Goal: Task Accomplishment & Management: Manage account settings

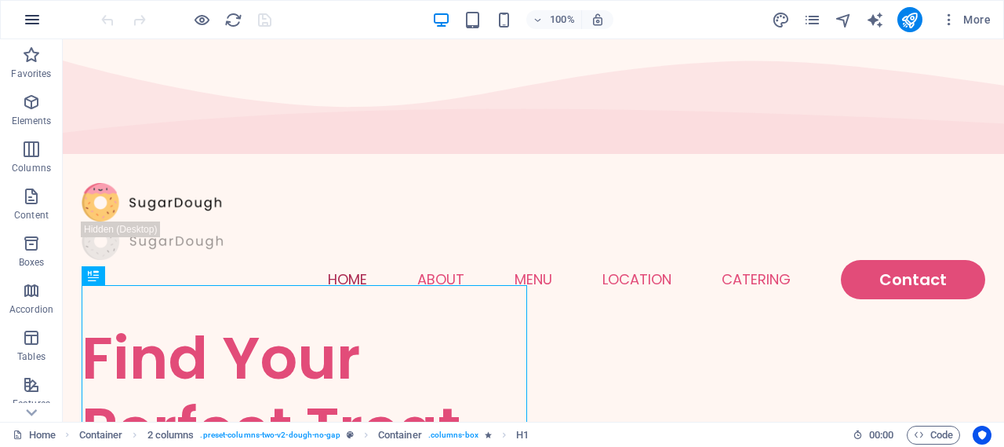
click at [38, 24] on icon "button" at bounding box center [32, 19] width 19 height 19
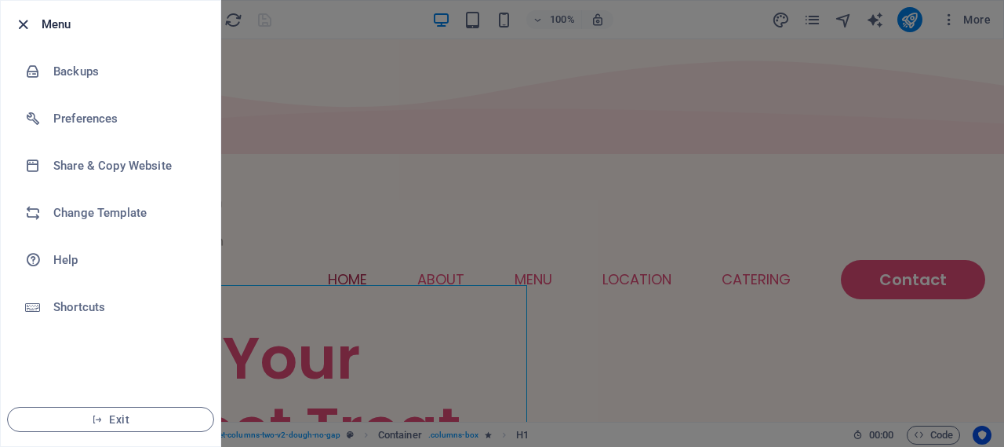
click at [22, 24] on icon "button" at bounding box center [23, 25] width 18 height 18
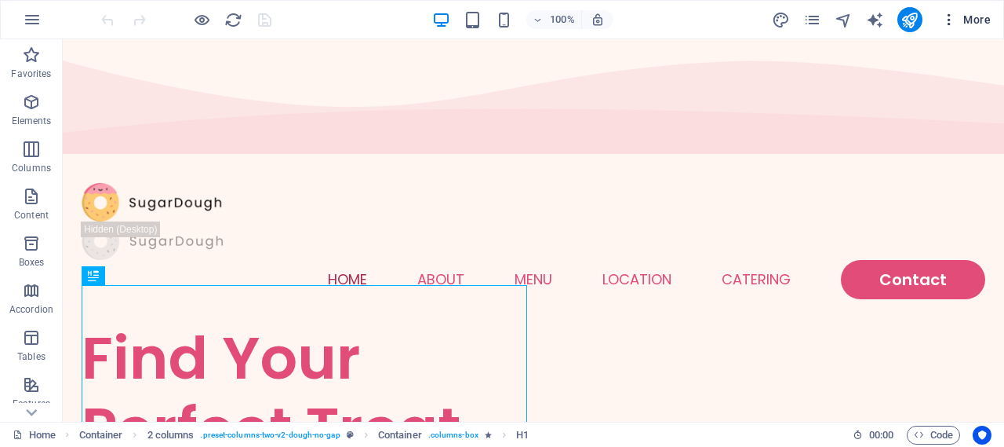
click at [975, 27] on button "More" at bounding box center [966, 19] width 62 height 25
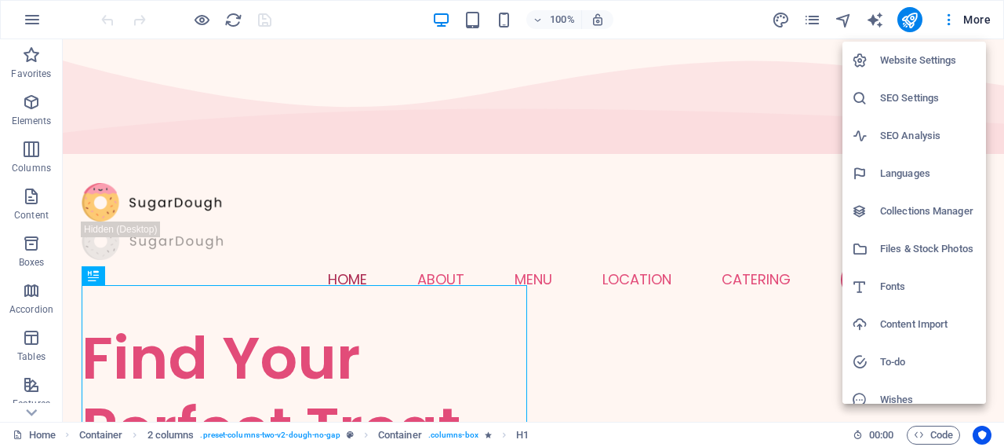
click at [902, 56] on h6 "Website Settings" at bounding box center [928, 60] width 97 height 19
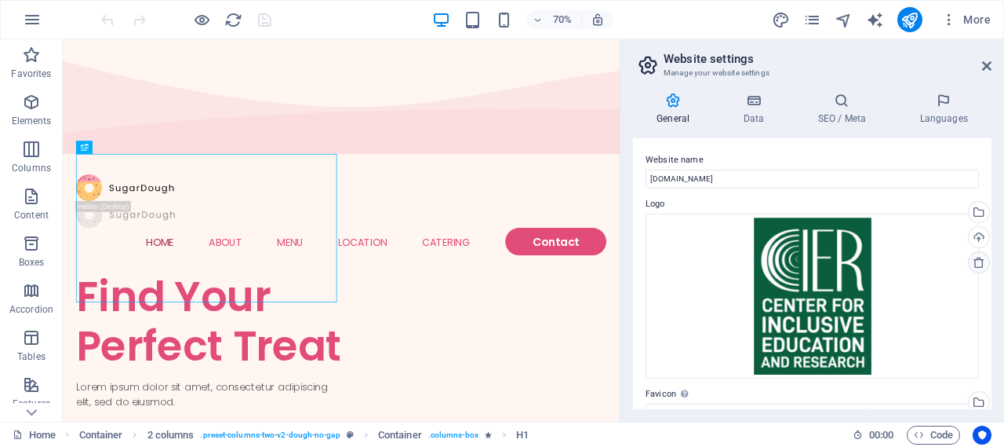
click at [978, 263] on icon at bounding box center [979, 262] width 13 height 13
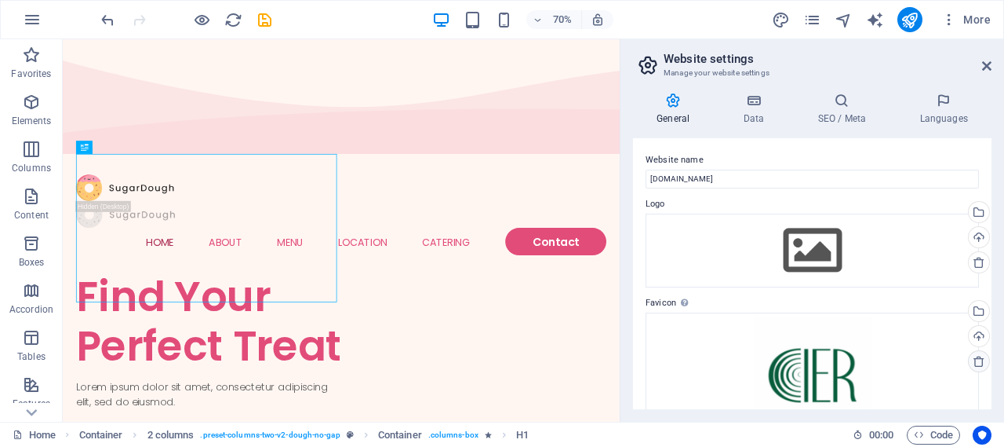
click at [975, 359] on icon at bounding box center [979, 361] width 13 height 13
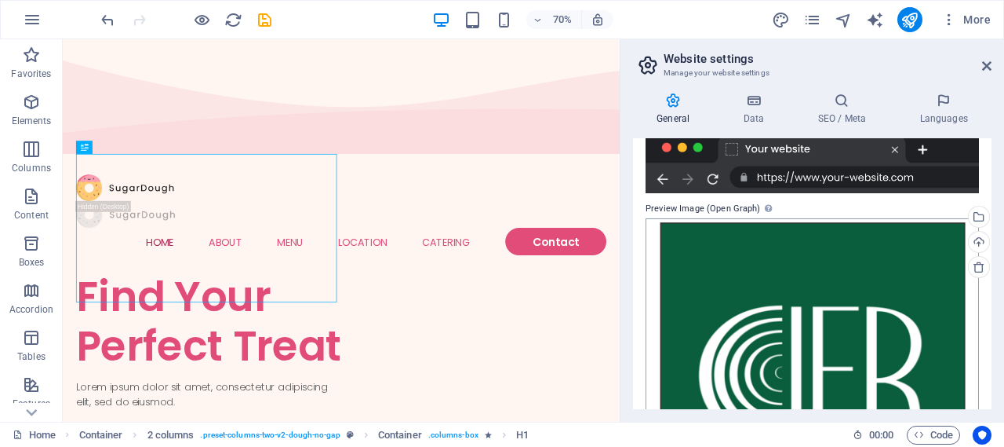
scroll to position [258, 0]
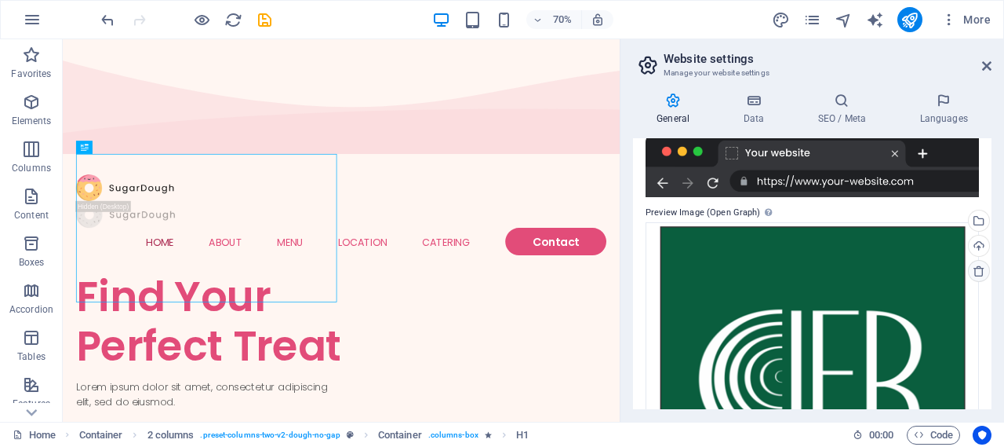
click at [976, 272] on icon at bounding box center [979, 270] width 13 height 13
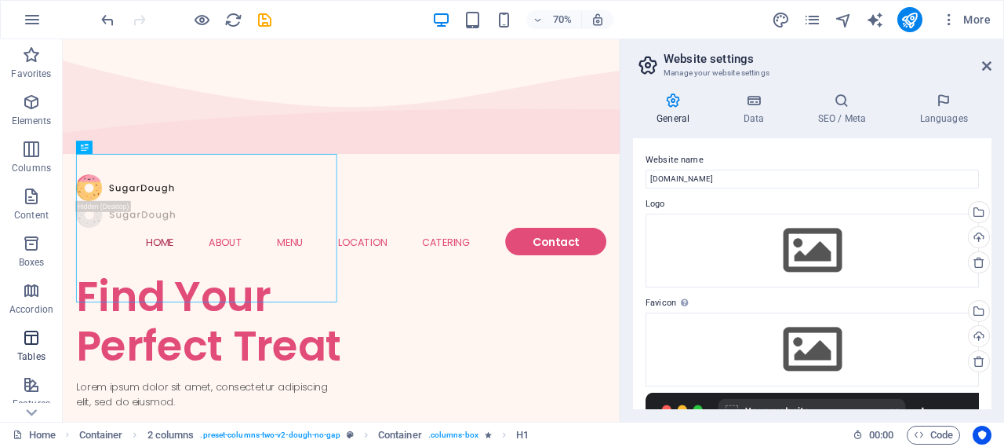
scroll to position [323, 0]
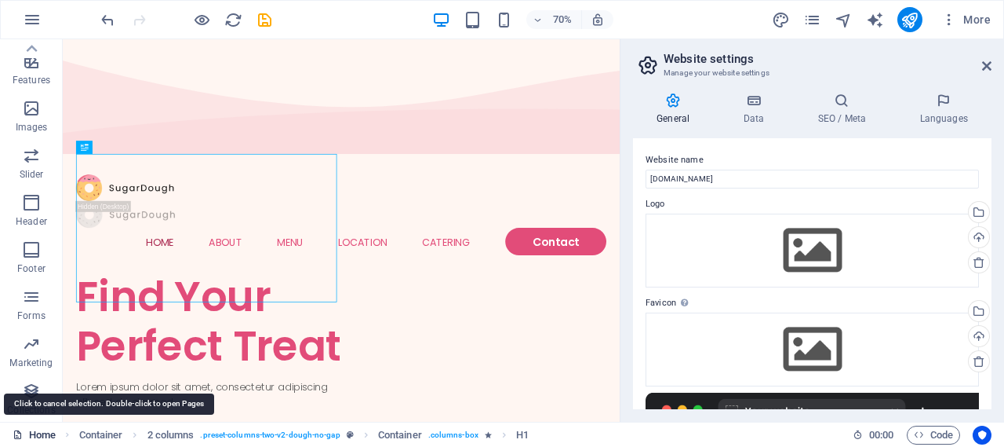
click at [40, 439] on link "Home" at bounding box center [34, 434] width 43 height 19
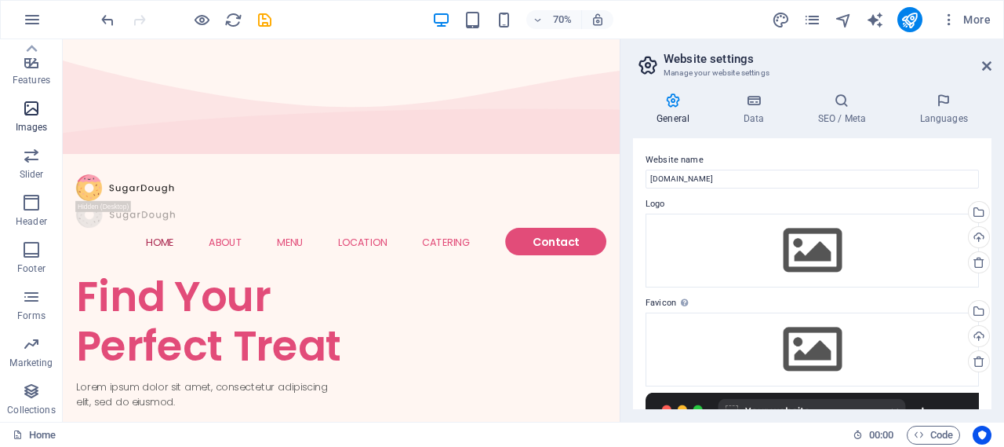
scroll to position [0, 0]
click at [28, 26] on icon "button" at bounding box center [32, 19] width 19 height 19
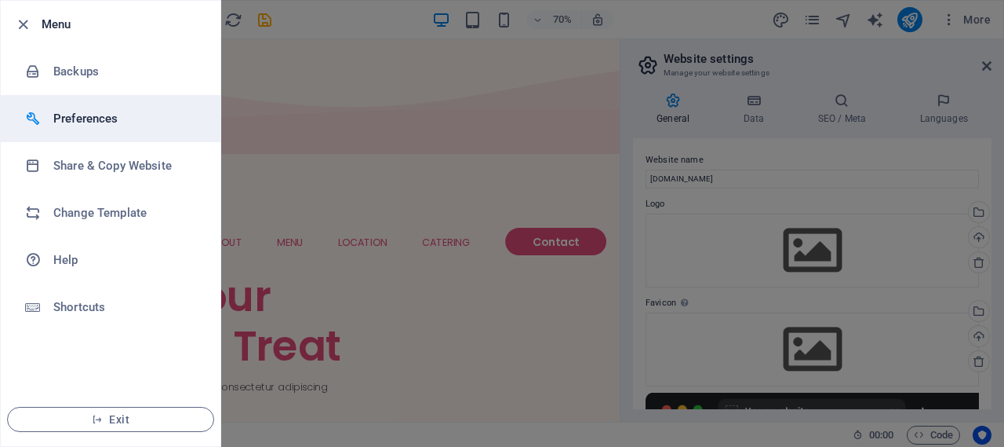
click at [88, 136] on li "Preferences" at bounding box center [111, 118] width 220 height 47
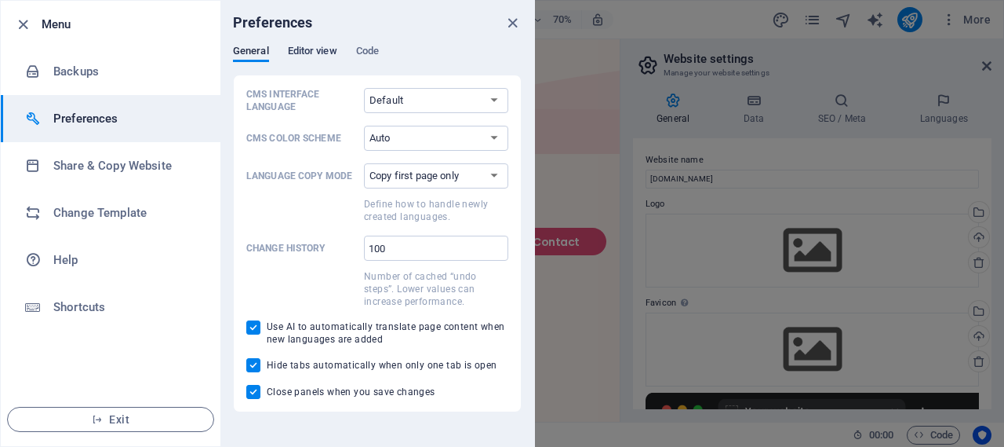
click at [315, 55] on span "Editor view" at bounding box center [312, 53] width 49 height 22
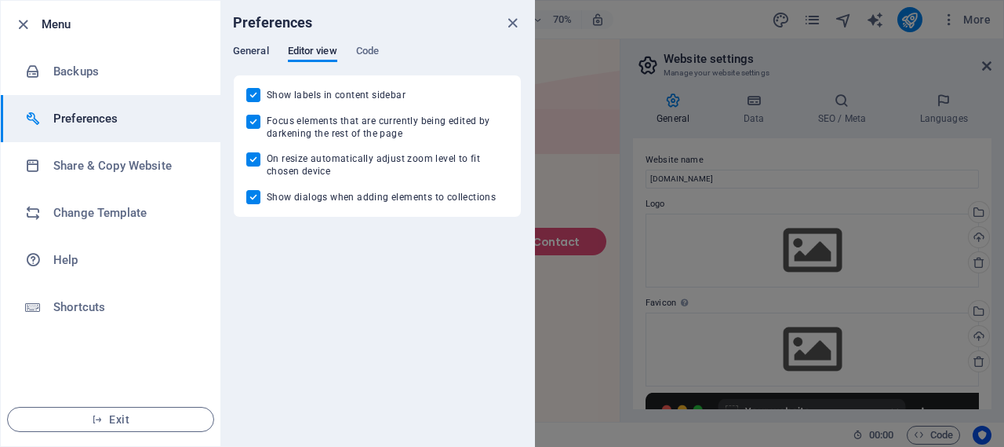
click at [254, 51] on span "General" at bounding box center [251, 53] width 36 height 22
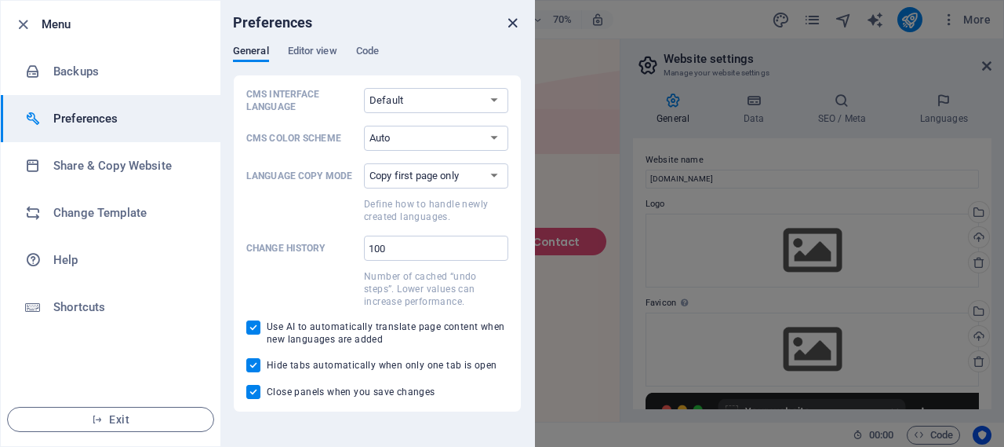
click at [509, 18] on icon "close" at bounding box center [513, 23] width 18 height 18
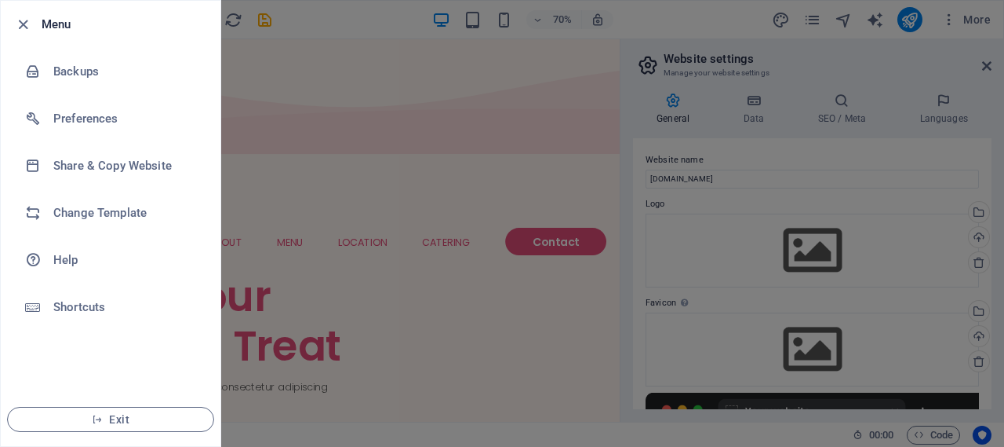
click at [361, 16] on div at bounding box center [502, 223] width 1004 height 447
